Goal: Information Seeking & Learning: Learn about a topic

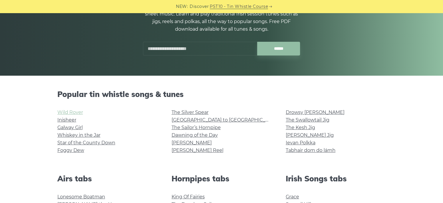
click at [80, 114] on link "Wild Rover" at bounding box center [70, 112] width 26 height 6
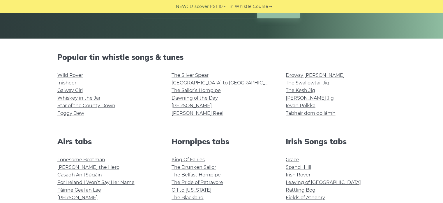
scroll to position [97, 0]
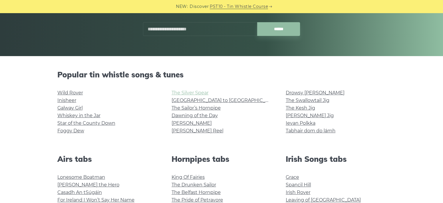
click at [205, 93] on link "The Silver Spear" at bounding box center [190, 93] width 37 height 6
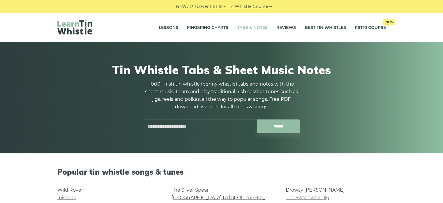
scroll to position [19, 0]
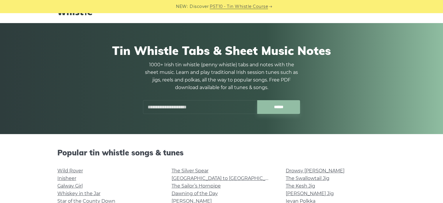
click at [204, 106] on input "text" at bounding box center [200, 107] width 114 height 14
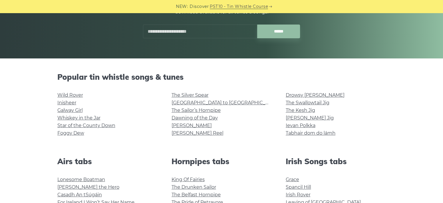
scroll to position [97, 0]
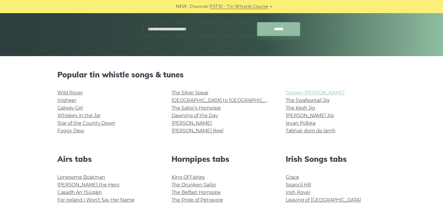
click at [311, 94] on link "Drowsy [PERSON_NAME]" at bounding box center [315, 93] width 59 height 6
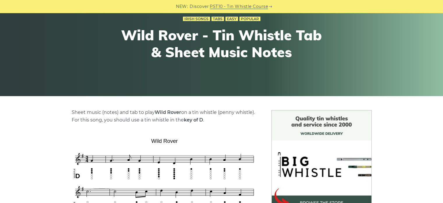
scroll to position [58, 0]
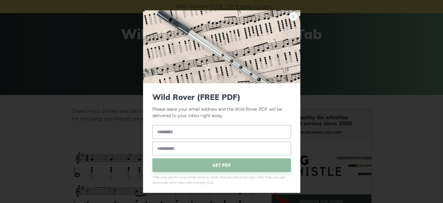
click at [289, 18] on link "×" at bounding box center [293, 16] width 9 height 9
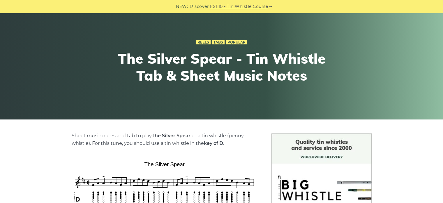
scroll to position [19, 0]
